Goal: Task Accomplishment & Management: Complete application form

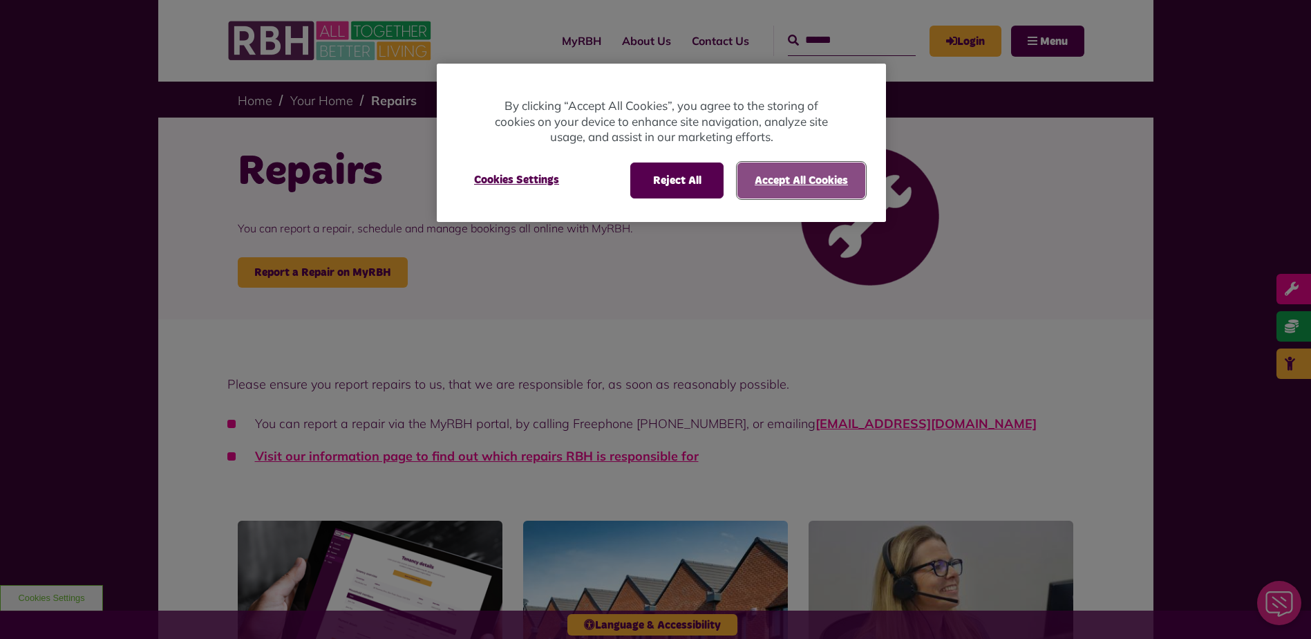
click at [792, 179] on button "Accept All Cookies" at bounding box center [802, 180] width 128 height 36
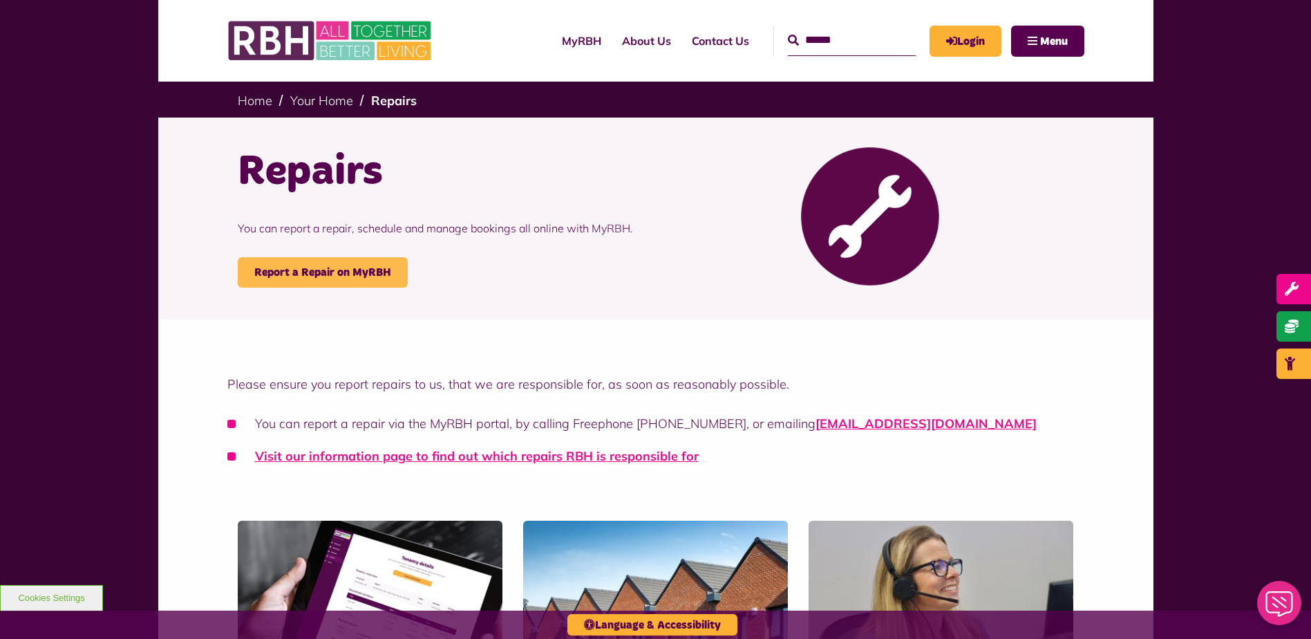
click at [331, 280] on link "Report a Repair on MyRBH" at bounding box center [323, 272] width 170 height 30
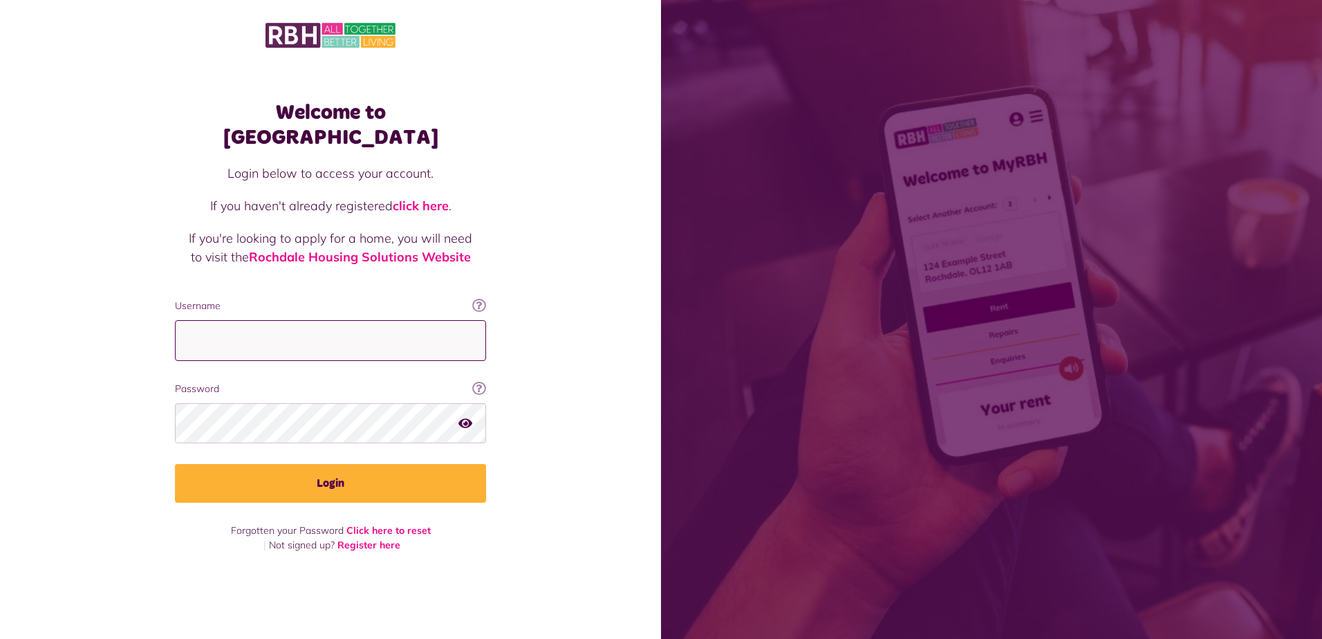
click at [299, 331] on input "Username" at bounding box center [330, 340] width 311 height 41
type input "**********"
click at [175, 464] on button "Login" at bounding box center [330, 483] width 311 height 39
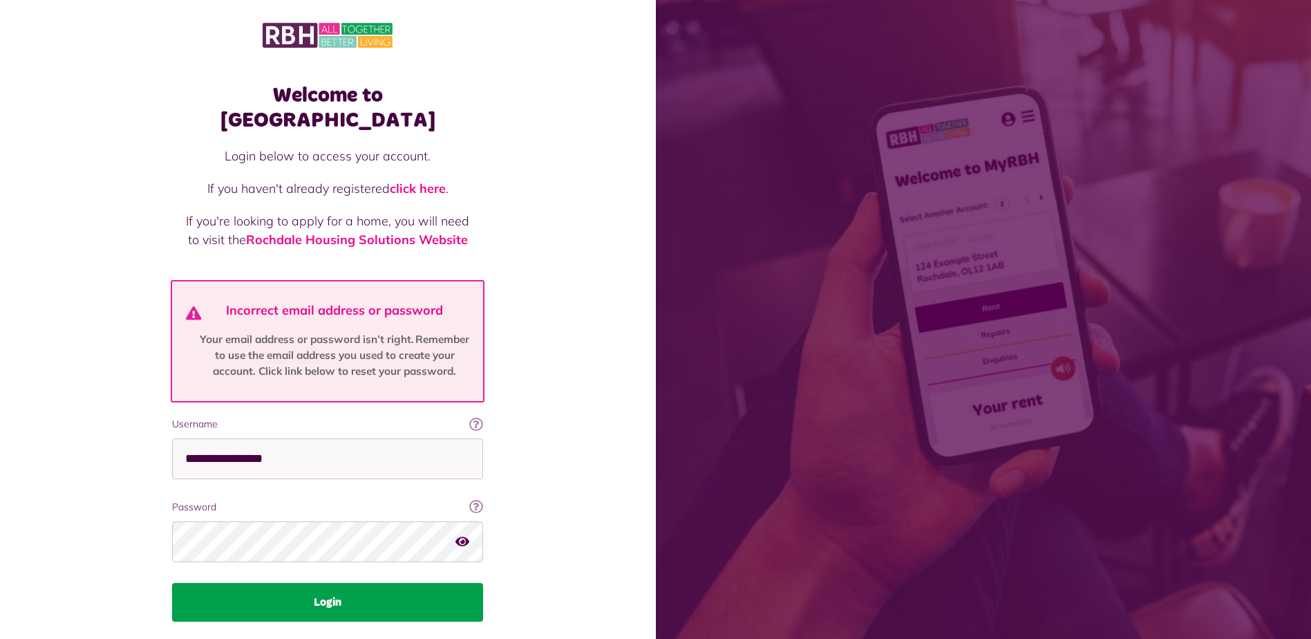
click at [342, 583] on button "Login" at bounding box center [327, 602] width 311 height 39
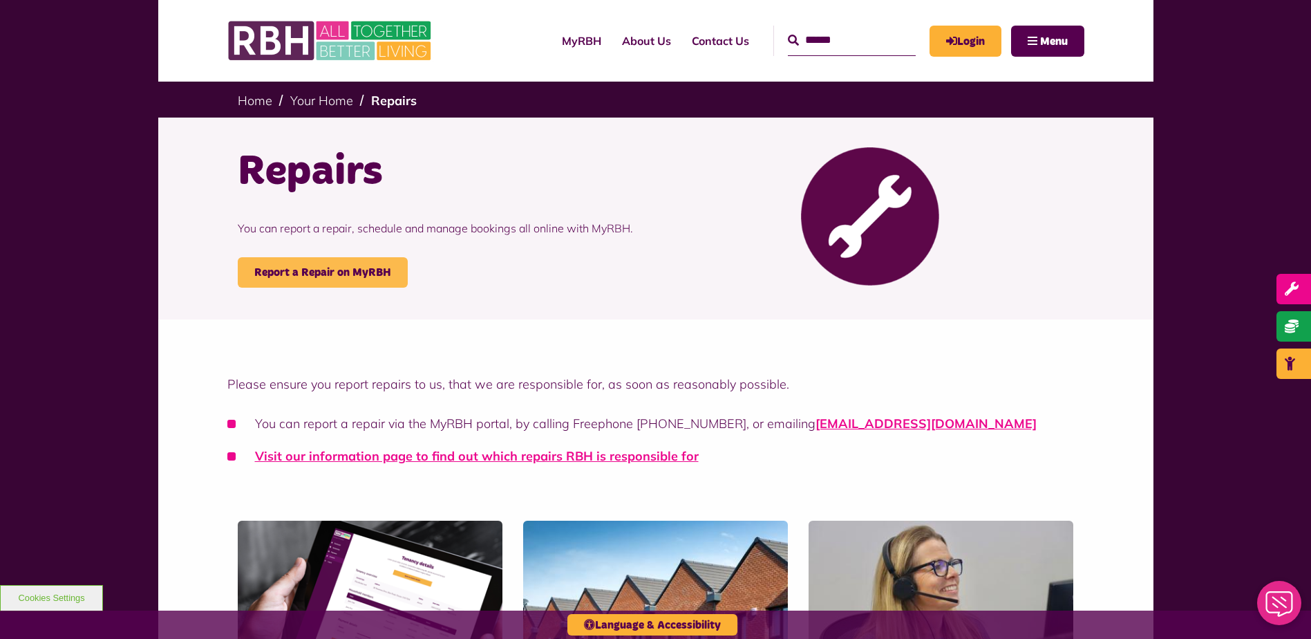
click at [292, 283] on link "Report a Repair on MyRBH" at bounding box center [323, 272] width 170 height 30
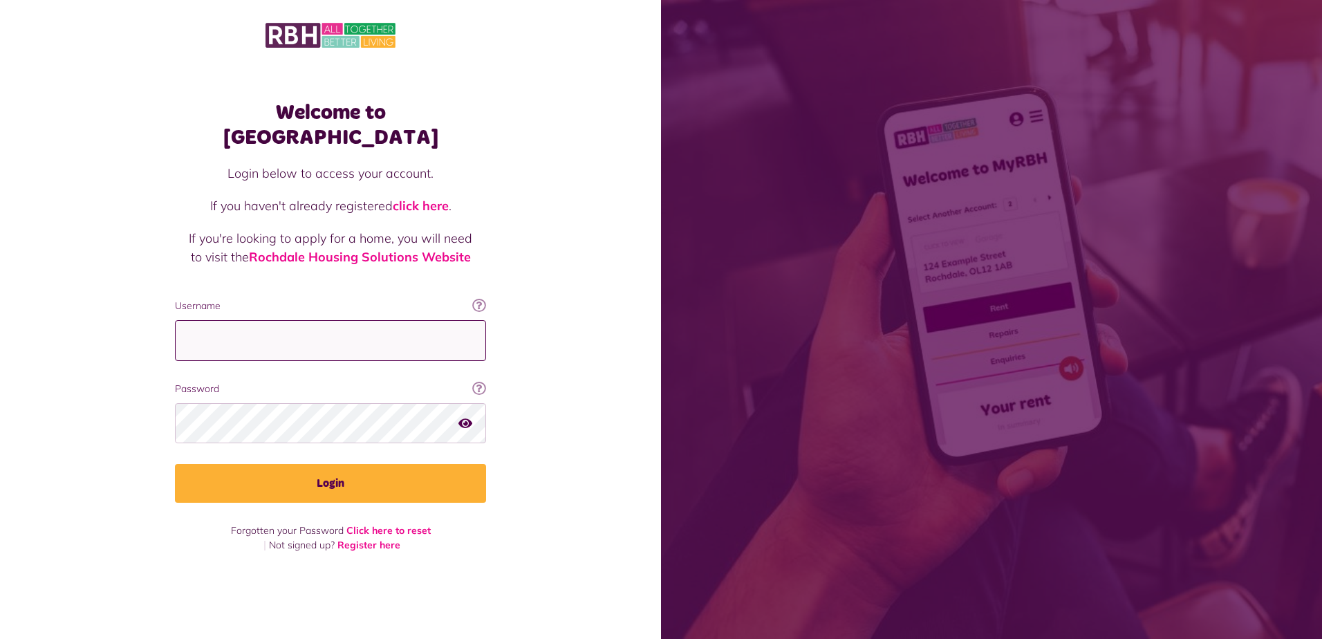
click at [279, 331] on input "Username" at bounding box center [330, 340] width 311 height 41
type input "**********"
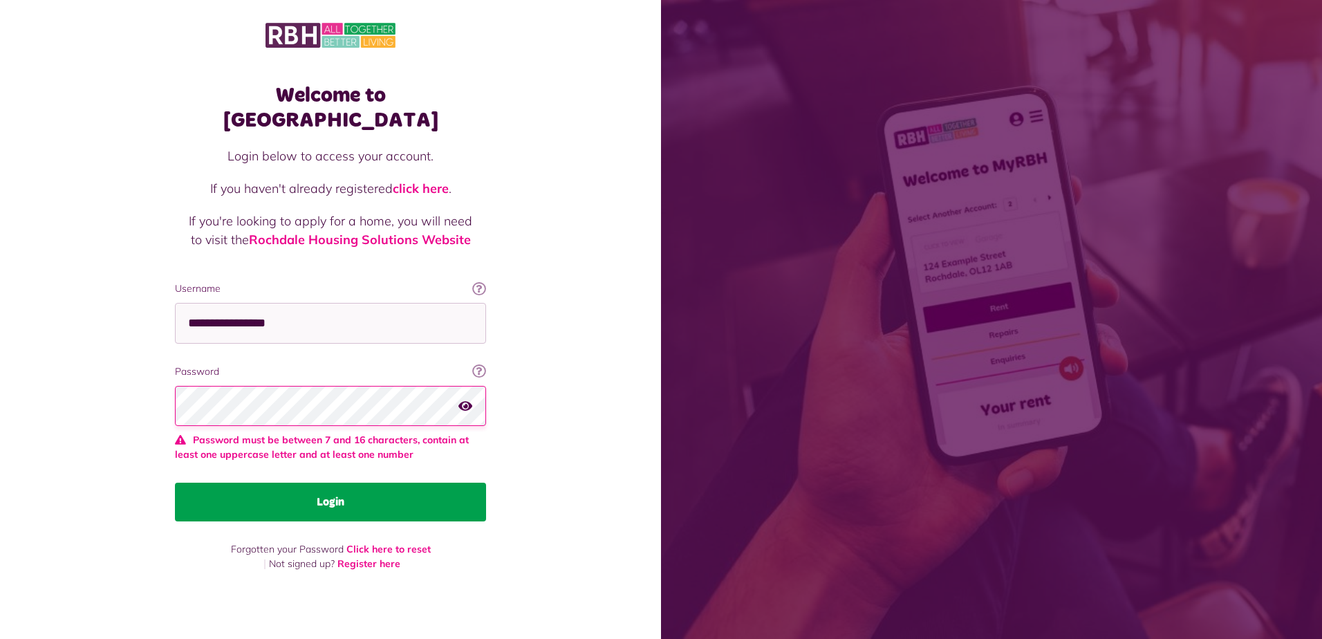
click at [321, 483] on button "Login" at bounding box center [330, 502] width 311 height 39
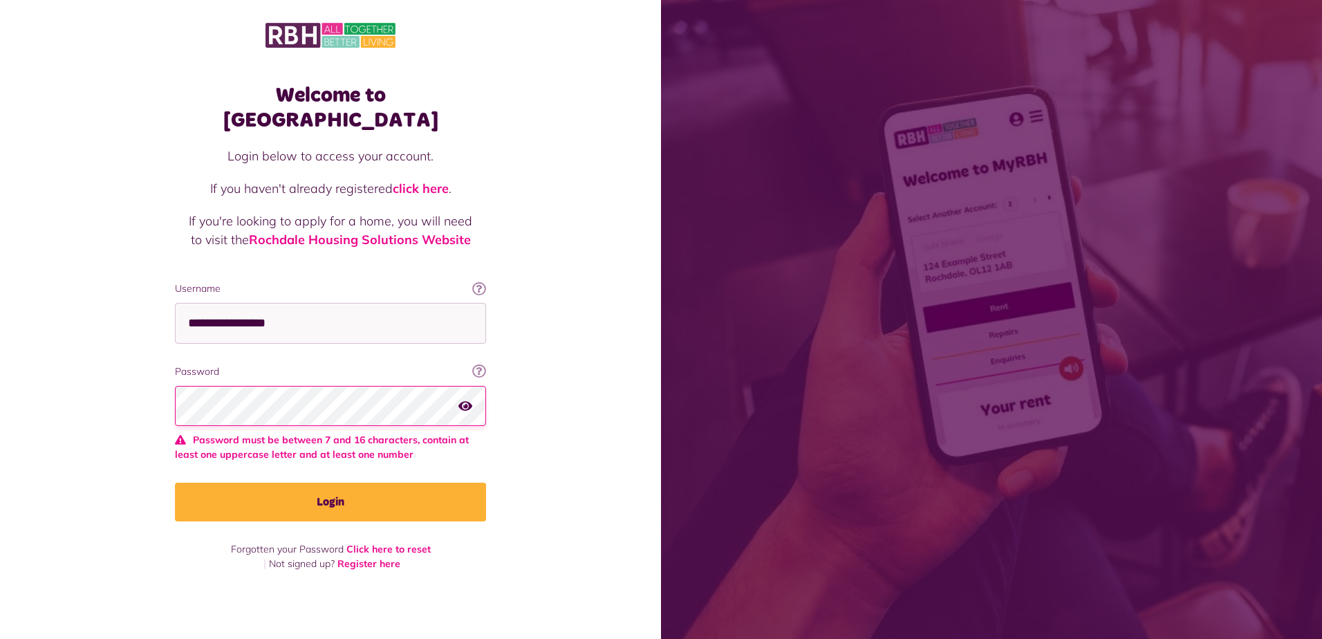
click at [469, 400] on icon "button" at bounding box center [465, 406] width 14 height 12
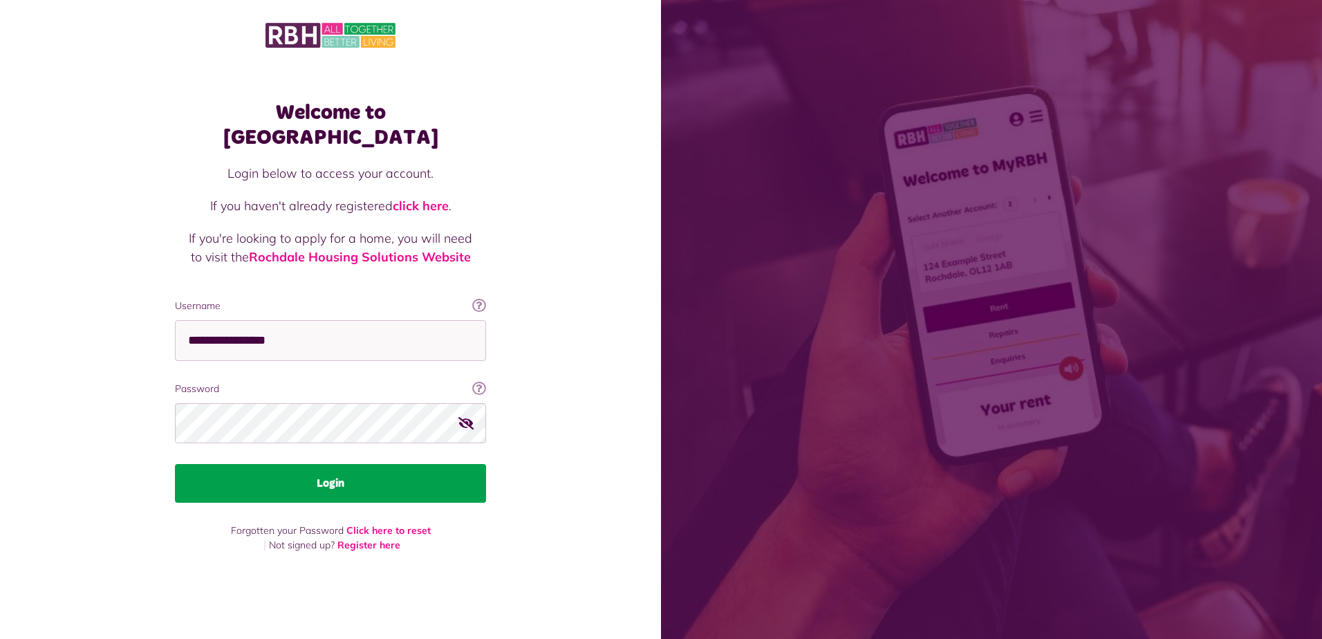
click at [356, 471] on button "Login" at bounding box center [330, 483] width 311 height 39
